Goal: Obtain resource: Obtain resource

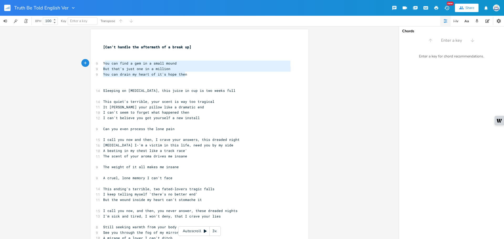
type textarea "You can find a gem in a small mound But that's just one in a million You can dr…"
drag, startPoint x: 197, startPoint y: 74, endPoint x: 94, endPoint y: 60, distance: 103.5
click at [94, 60] on div "You can find a gem in a small mound But that's just one in a million You can dr…" at bounding box center [200, 220] width 218 height 383
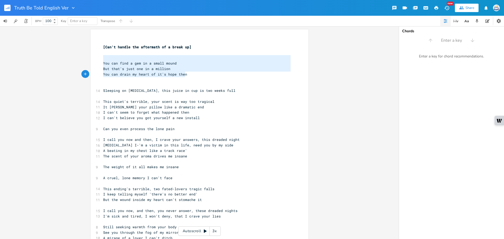
type textarea "You can find a gem in a small mound But that's just one in a million You can dr…"
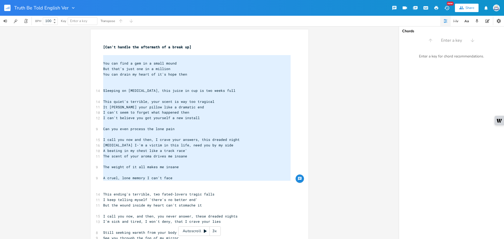
click at [209, 102] on span "This quiet's terrible, your scent is way too tragical" at bounding box center [158, 101] width 111 height 5
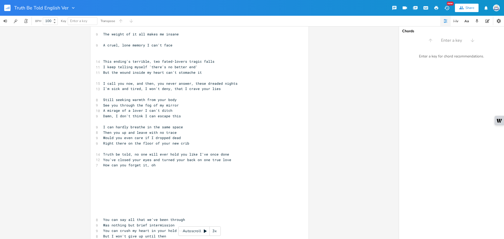
scroll to position [171, 0]
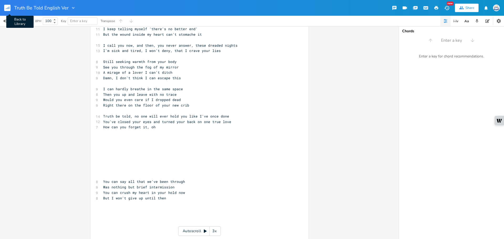
click at [6, 3] on button "Back to Library" at bounding box center [9, 8] width 11 height 13
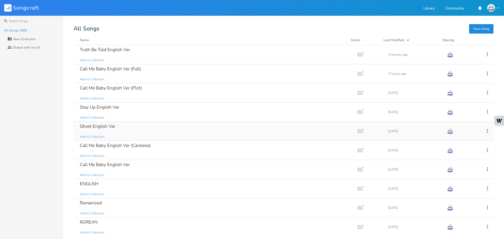
click at [127, 127] on div "Ghost English Ver Add to Collection" at bounding box center [215, 131] width 270 height 19
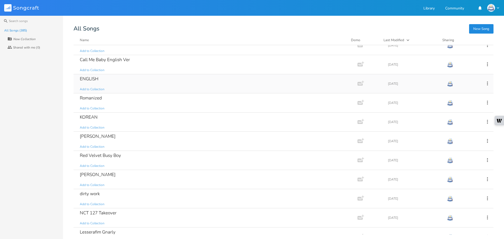
scroll to position [131, 0]
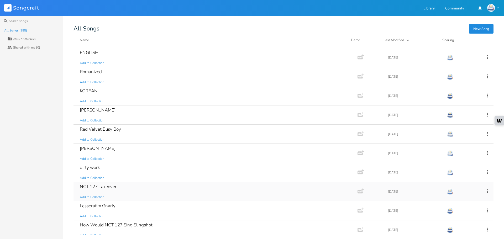
click at [131, 186] on div "NCT 127 Takeover Add to Collection" at bounding box center [215, 191] width 270 height 19
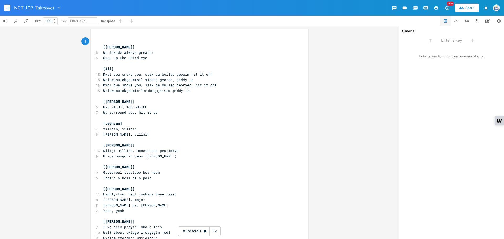
click at [3, 11] on div "NCT 127 Takeover" at bounding box center [31, 8] width 62 height 16
click at [5, 5] on rect "button" at bounding box center [7, 8] width 6 height 6
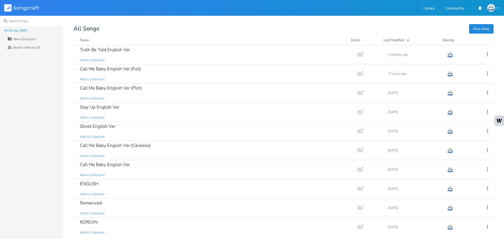
click at [51, 21] on input at bounding box center [31, 21] width 63 height 11
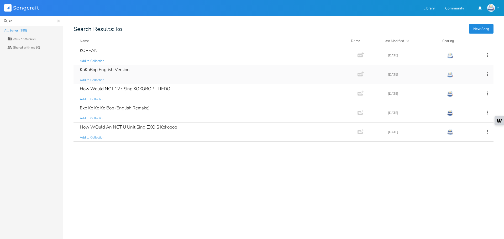
type input "ko"
click at [131, 68] on div "KoKoBop English Version Add to Collection" at bounding box center [215, 74] width 270 height 19
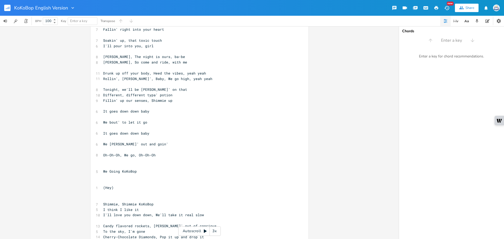
scroll to position [131, 0]
